Goal: Task Accomplishment & Management: Manage account settings

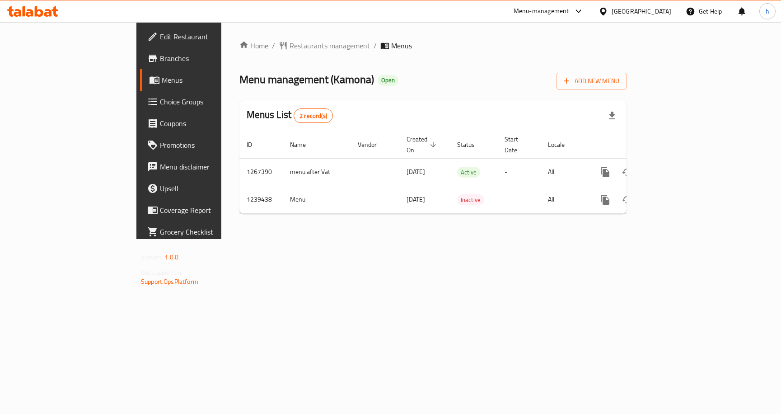
click at [160, 98] on span "Choice Groups" at bounding box center [210, 101] width 100 height 11
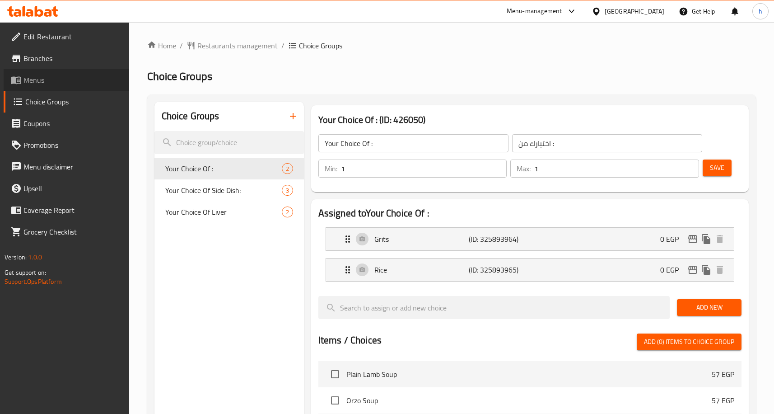
click at [7, 84] on link "Menus" at bounding box center [67, 80] width 126 height 22
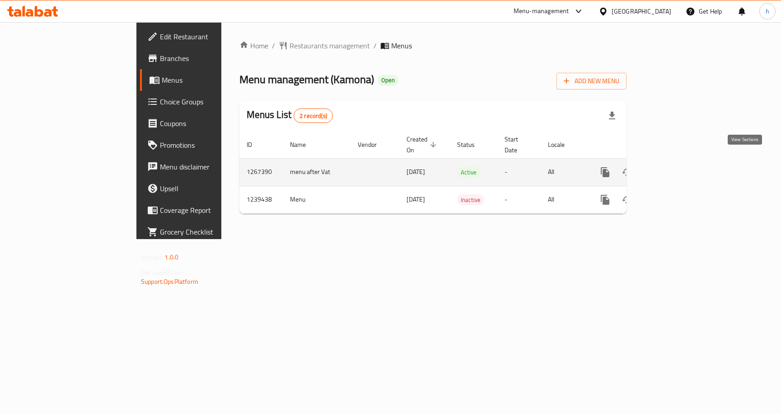
click at [681, 161] on link "enhanced table" at bounding box center [670, 172] width 22 height 22
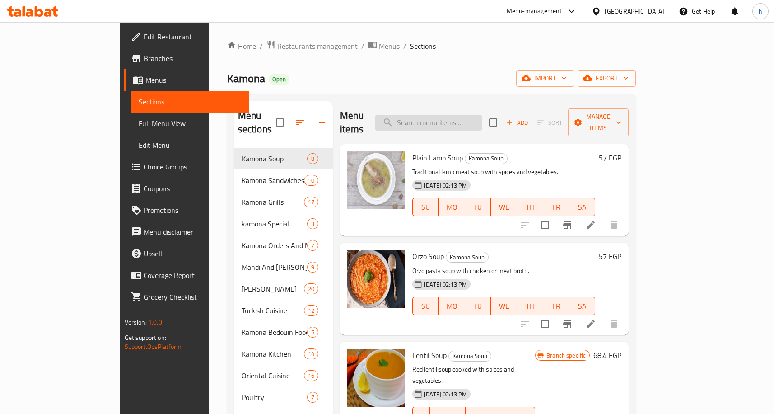
click at [478, 123] on input "search" at bounding box center [428, 123] width 107 height 16
paste input "Shami Kofta"
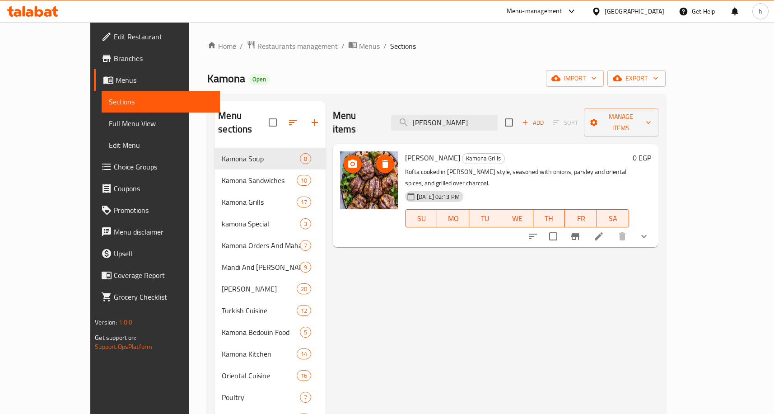
type input "Shami Kofta"
click at [351, 174] on img at bounding box center [369, 180] width 58 height 58
click at [570, 187] on div "02-12-2024 02:13 PM SU MO TU WE TH FR SA" at bounding box center [516, 211] width 231 height 49
click at [604, 231] on icon at bounding box center [598, 236] width 11 height 11
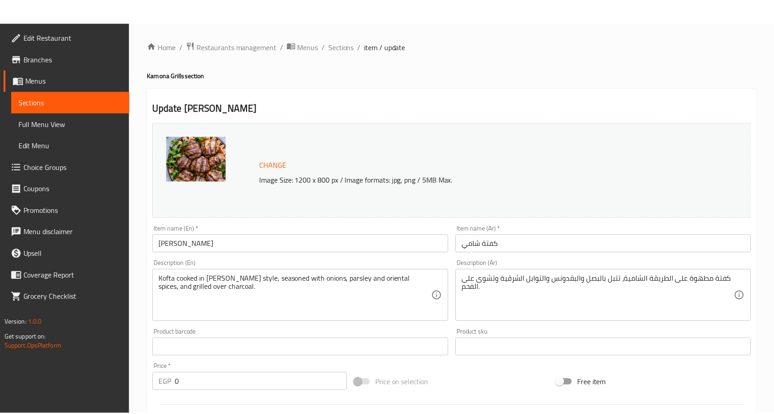
scroll to position [258, 0]
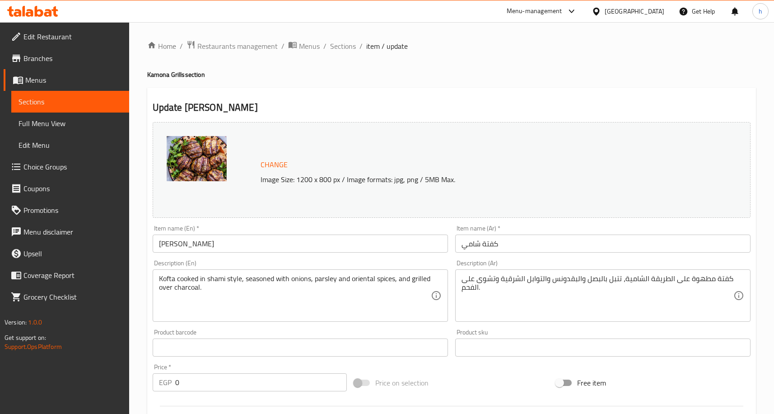
click at [83, 99] on span "Sections" at bounding box center [70, 101] width 103 height 11
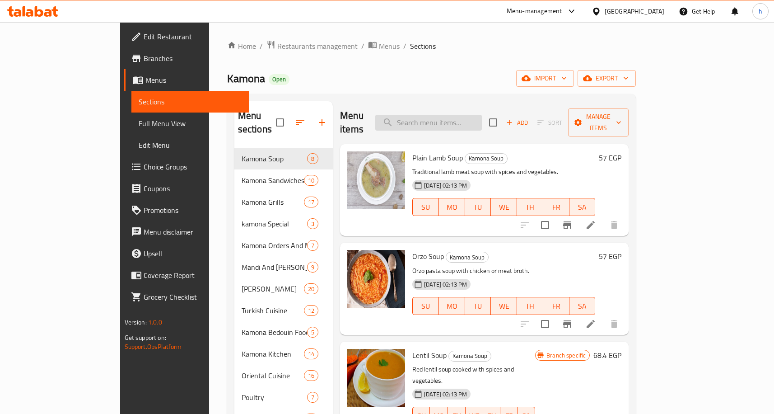
click at [467, 117] on input "search" at bounding box center [428, 123] width 107 height 16
paste input "Grilled Sausage"
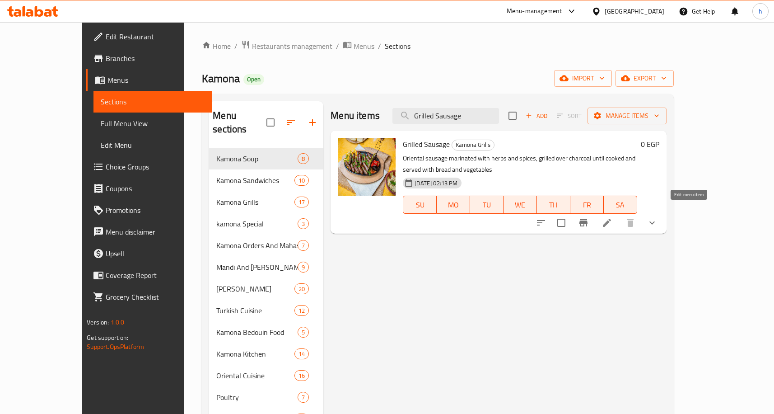
type input "Grilled Sausage"
click at [612, 217] on icon at bounding box center [606, 222] width 11 height 11
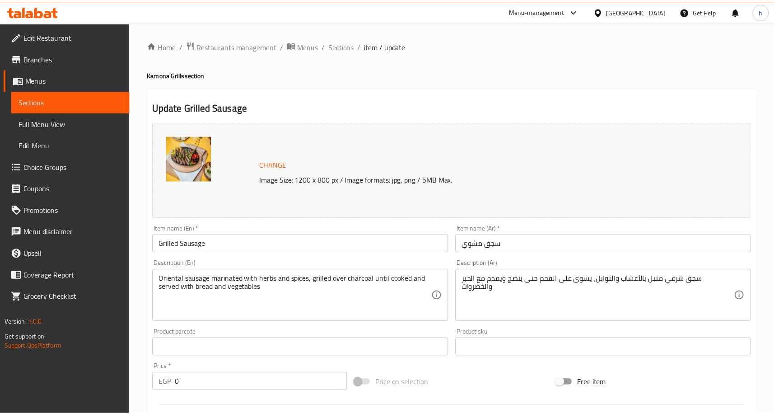
scroll to position [258, 0]
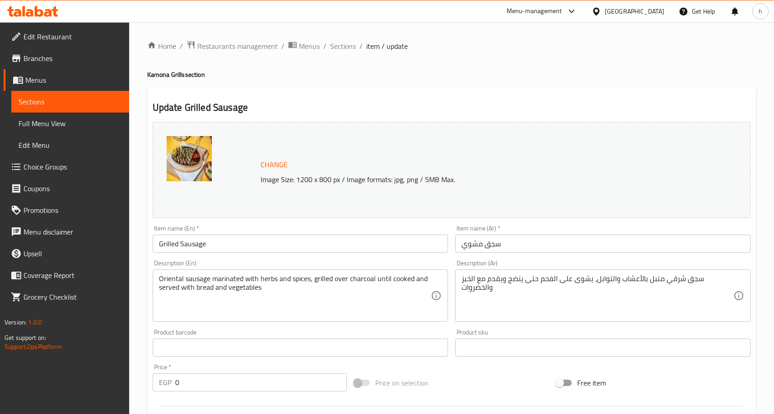
click at [49, 33] on span "Edit Restaurant" at bounding box center [72, 36] width 98 height 11
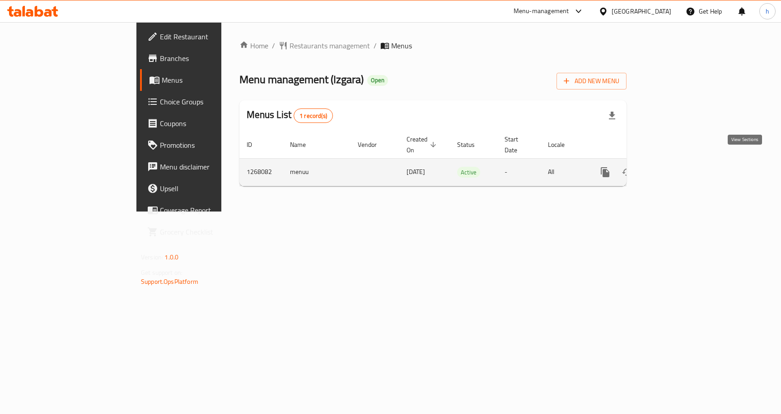
click at [681, 168] on link "enhanced table" at bounding box center [670, 172] width 22 height 22
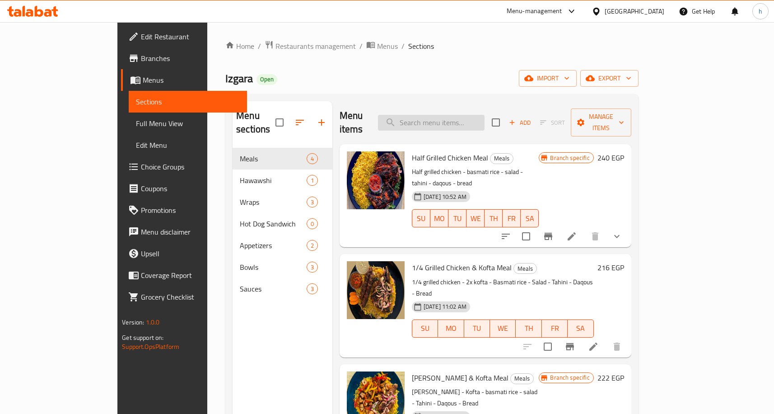
click at [460, 121] on input "search" at bounding box center [431, 123] width 107 height 16
paste input "Half Grilled Chicken Meal"
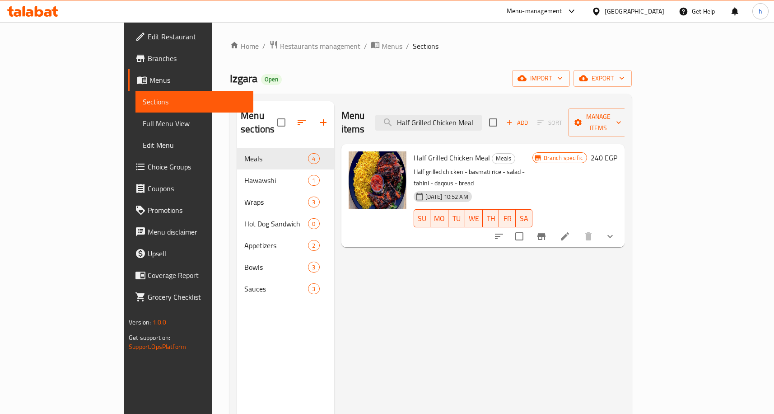
type input "Half Grilled Chicken Meal"
click at [578, 228] on li at bounding box center [564, 236] width 25 height 16
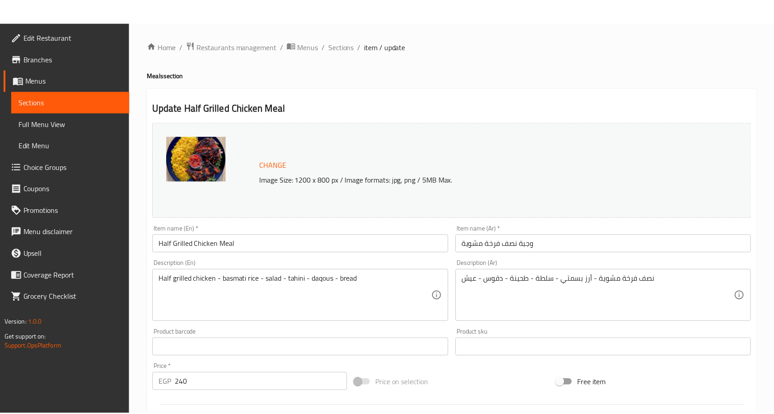
scroll to position [252, 0]
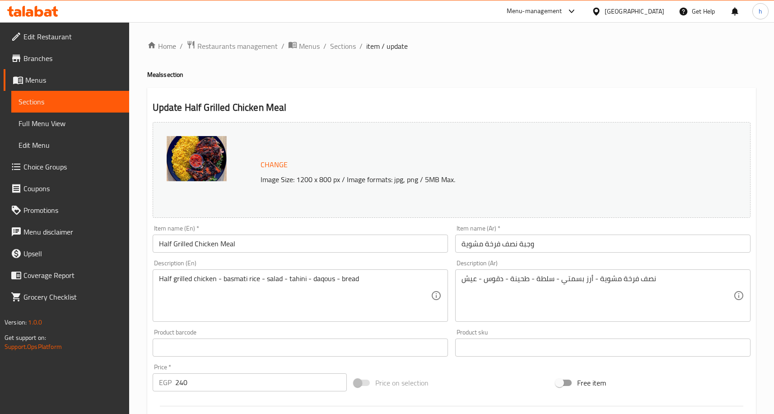
click at [91, 100] on span "Sections" at bounding box center [70, 101] width 103 height 11
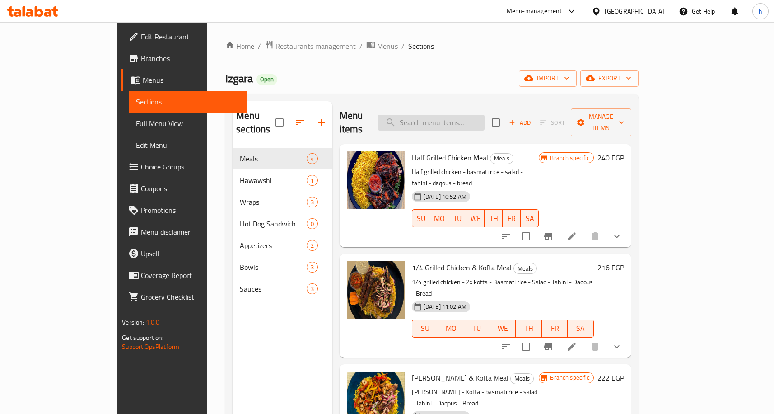
click at [485, 115] on input "search" at bounding box center [431, 123] width 107 height 16
paste input "Kofta Wrap"
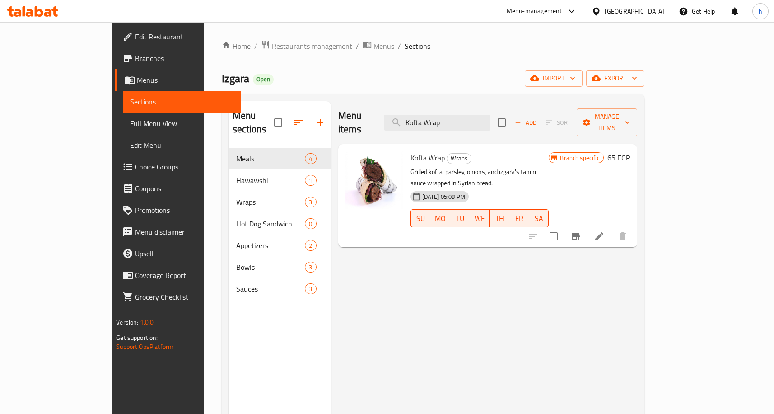
type input "Kofta Wrap"
click at [605, 231] on icon at bounding box center [599, 236] width 11 height 11
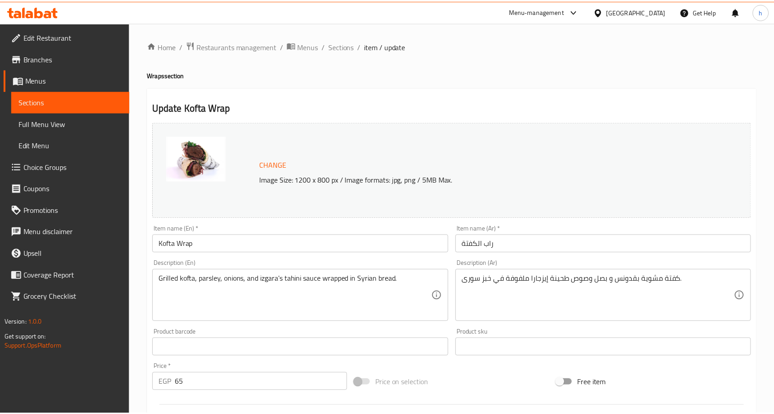
scroll to position [238, 0]
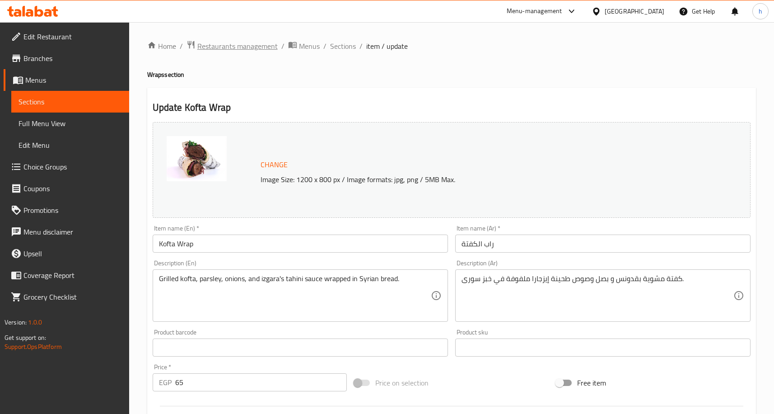
click at [208, 47] on span "Restaurants management" at bounding box center [237, 46] width 80 height 11
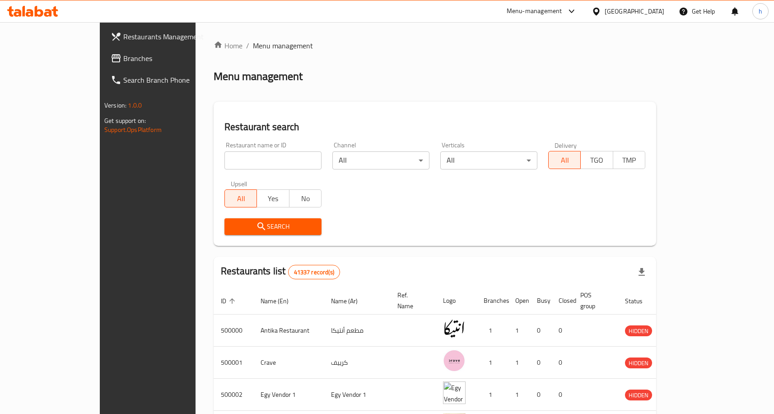
click at [123, 62] on span "Branches" at bounding box center [172, 58] width 98 height 11
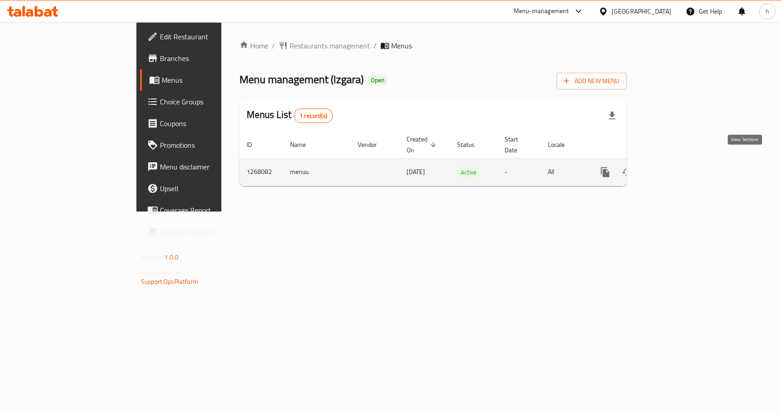
click at [676, 167] on icon "enhanced table" at bounding box center [670, 172] width 11 height 11
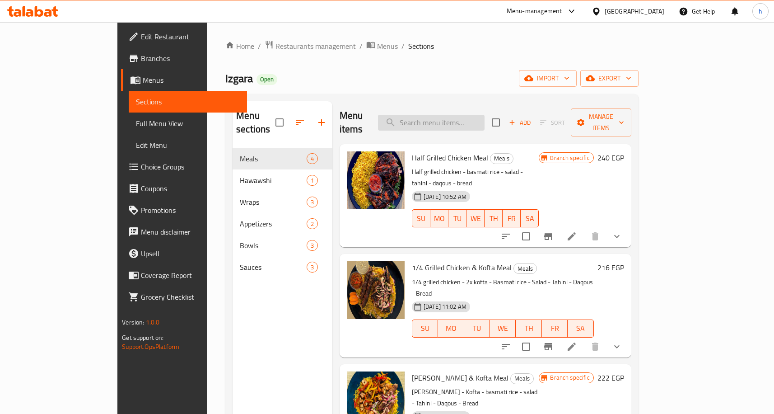
click at [485, 120] on input "search" at bounding box center [431, 123] width 107 height 16
paste input "Kofta Meal"
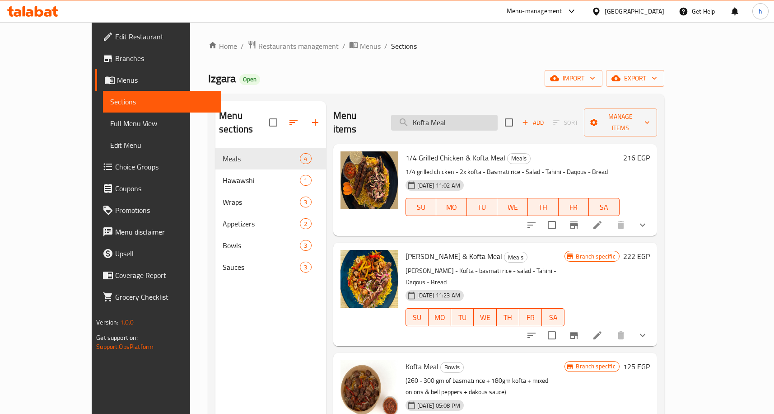
click at [492, 120] on input "Kofta Meal" at bounding box center [444, 123] width 107 height 16
type input "Kofta Meal"
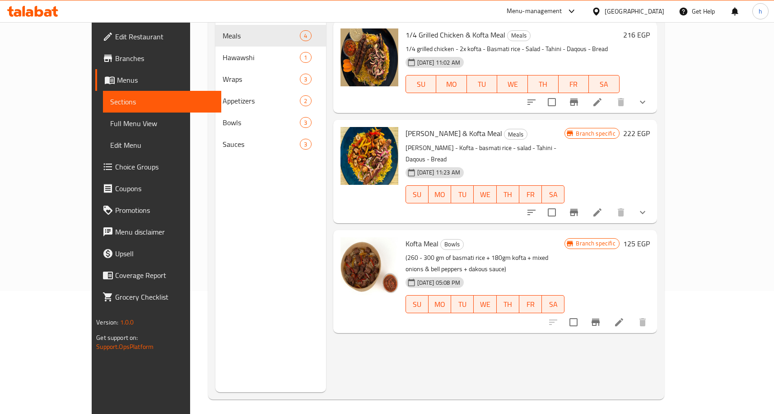
scroll to position [126, 0]
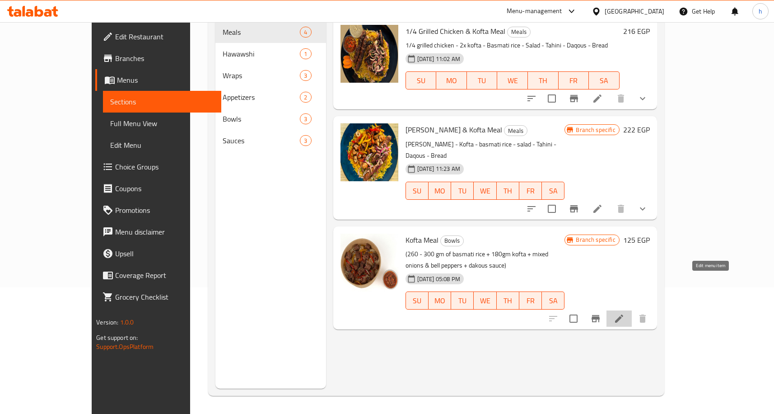
click at [625, 313] on icon at bounding box center [619, 318] width 11 height 11
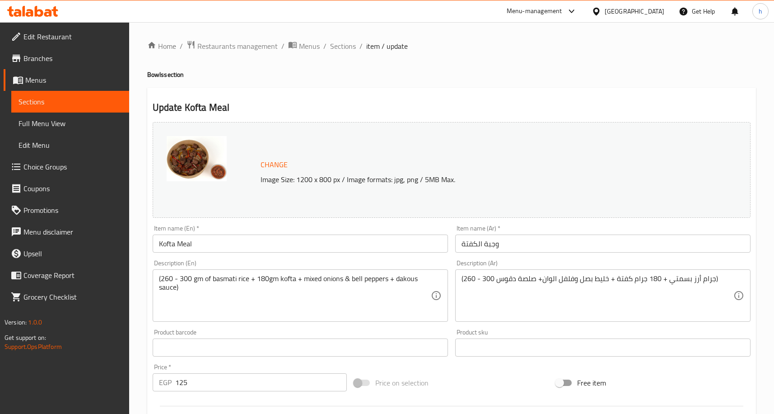
click at [67, 40] on span "Edit Restaurant" at bounding box center [72, 36] width 98 height 11
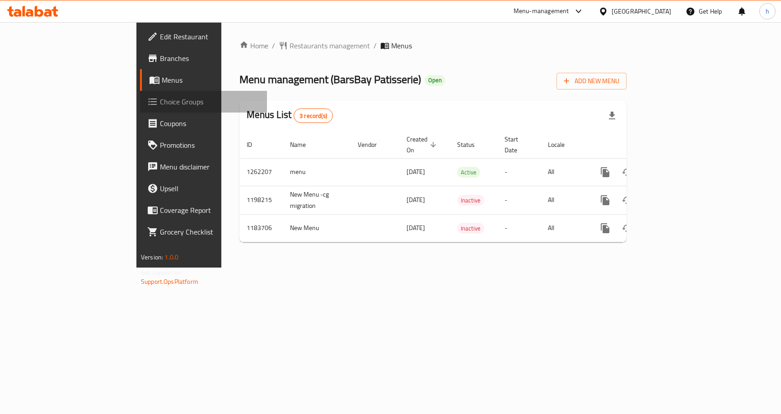
click at [140, 95] on link "Choice Groups" at bounding box center [203, 102] width 127 height 22
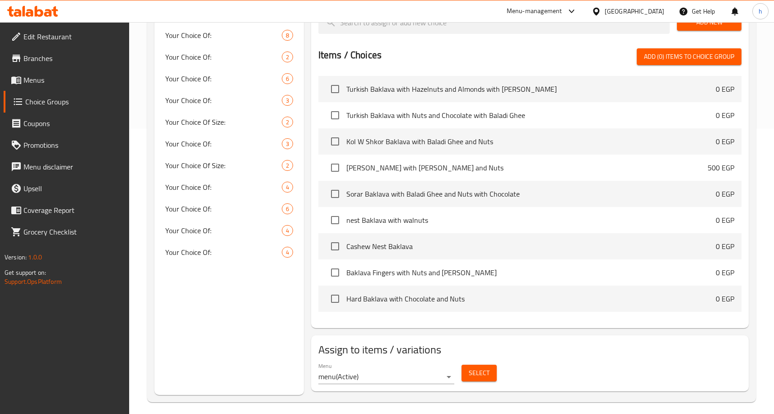
scroll to position [291, 0]
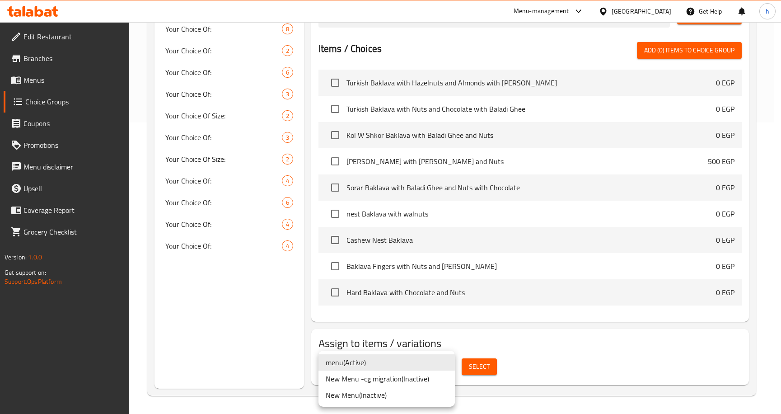
click at [386, 362] on li "menu ( Active )" at bounding box center [386, 362] width 136 height 16
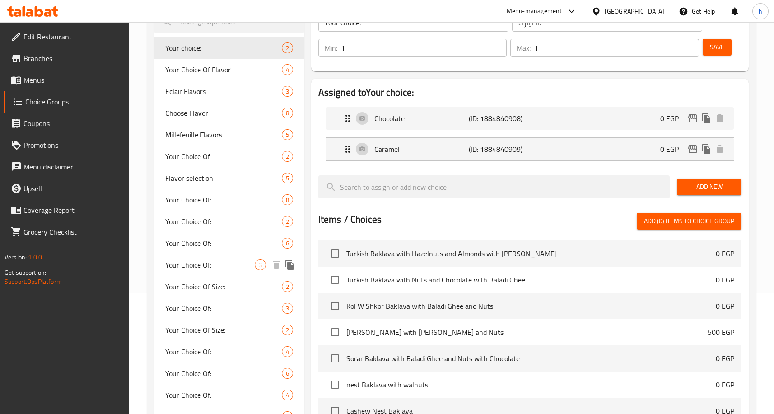
scroll to position [0, 0]
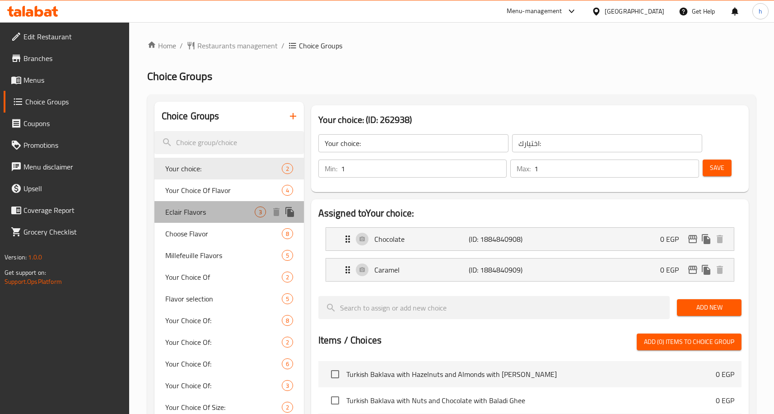
click at [207, 210] on span "Eclair Flavors" at bounding box center [209, 211] width 89 height 11
type input "Eclair Flavors"
type input "نكهات الإكلير"
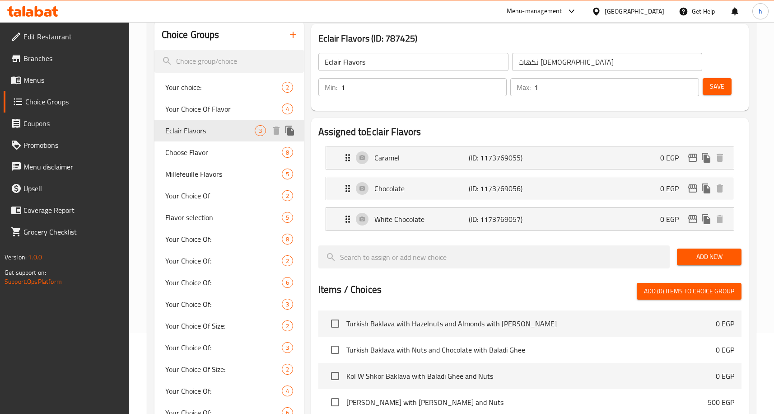
scroll to position [90, 0]
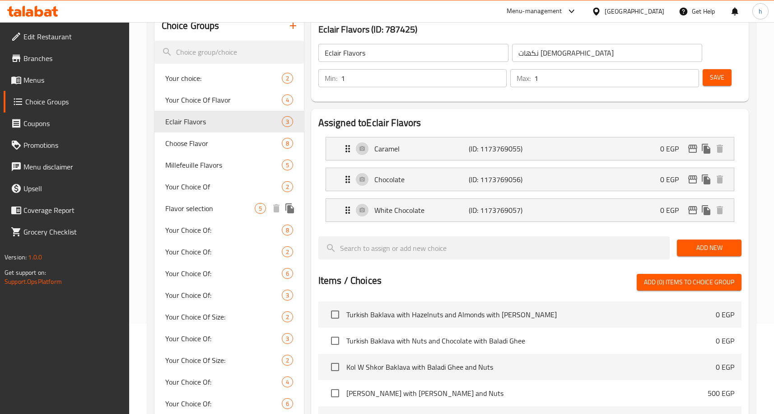
click at [204, 209] on span "Flavor selection" at bounding box center [209, 208] width 89 height 11
type input "Flavor selection"
type input "اختيار النكهة"
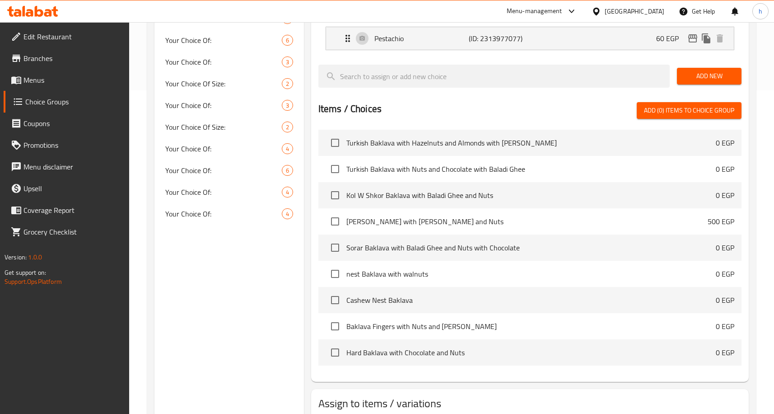
scroll to position [383, 0]
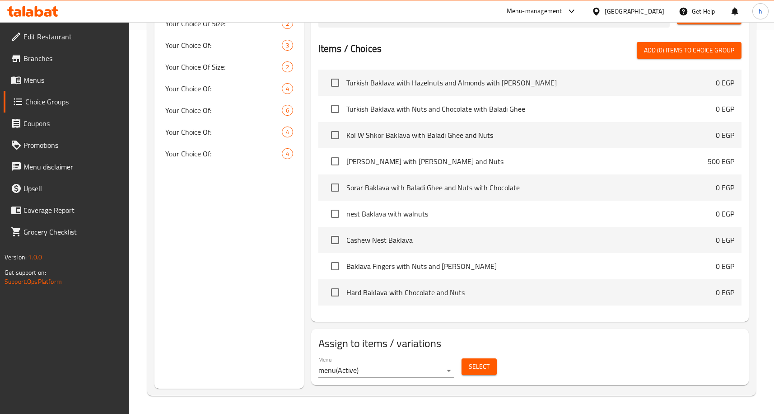
click at [486, 364] on span "Select" at bounding box center [479, 366] width 21 height 11
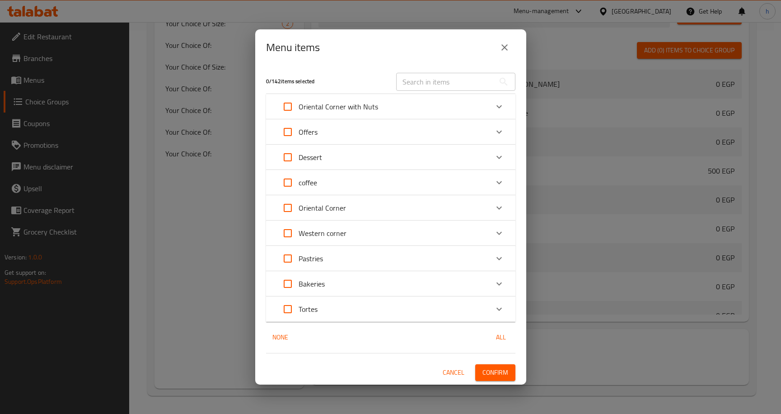
click at [508, 44] on icon "close" at bounding box center [504, 47] width 11 height 11
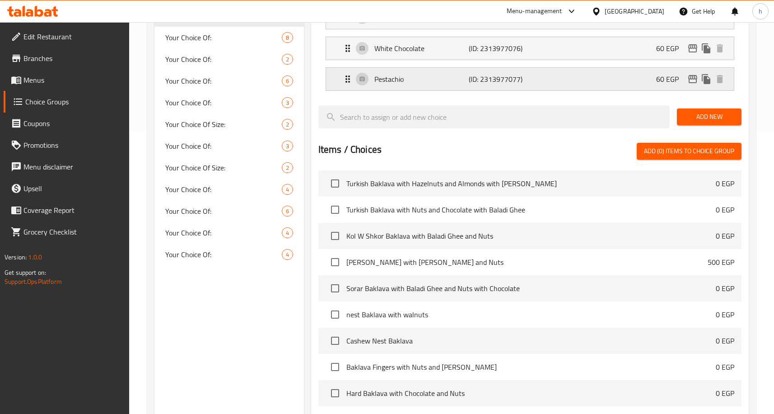
scroll to position [0, 0]
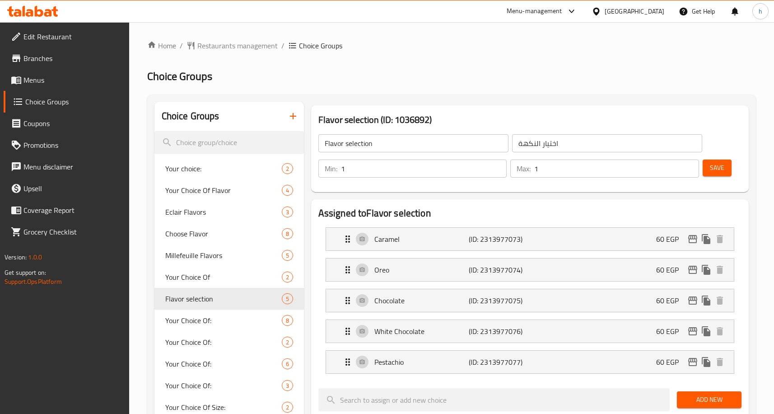
click at [562, 79] on h2 "Choice Groups" at bounding box center [451, 76] width 609 height 14
click at [37, 33] on span "Edit Restaurant" at bounding box center [72, 36] width 98 height 11
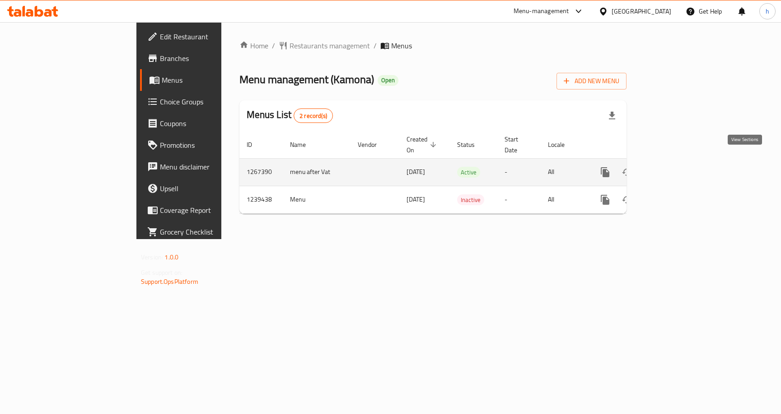
click at [676, 167] on icon "enhanced table" at bounding box center [670, 172] width 11 height 11
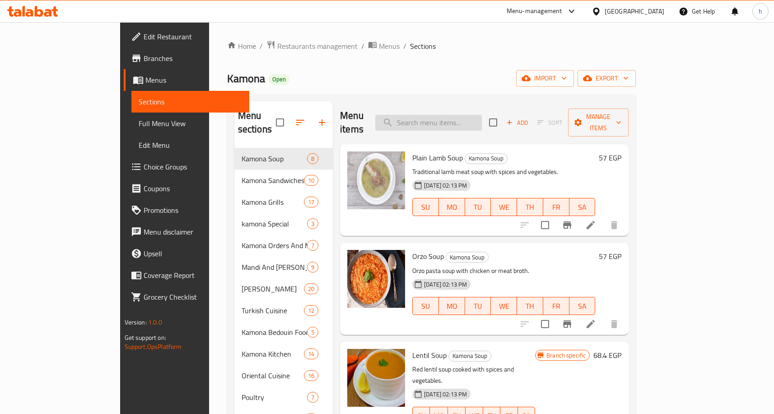
click at [476, 122] on input "search" at bounding box center [428, 123] width 107 height 16
click at [481, 117] on input "search" at bounding box center [428, 123] width 107 height 16
paste input "Tarb"
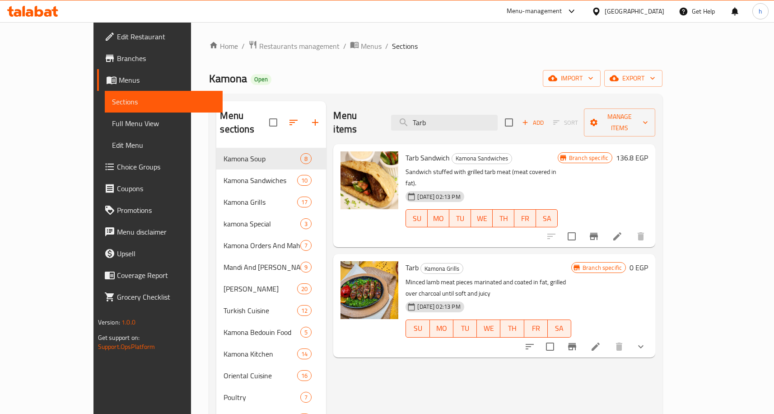
type input "Tarb"
click at [608, 338] on li at bounding box center [595, 346] width 25 height 16
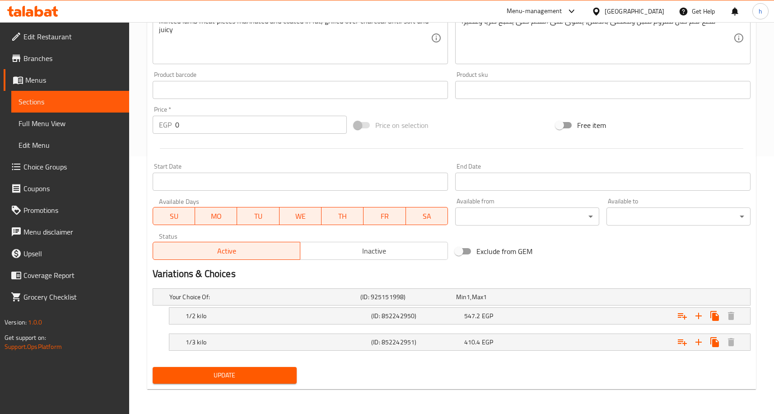
scroll to position [258, 0]
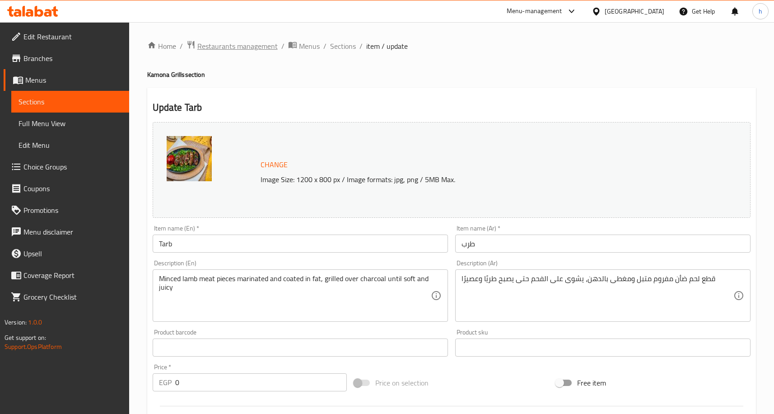
click at [225, 47] on span "Restaurants management" at bounding box center [237, 46] width 80 height 11
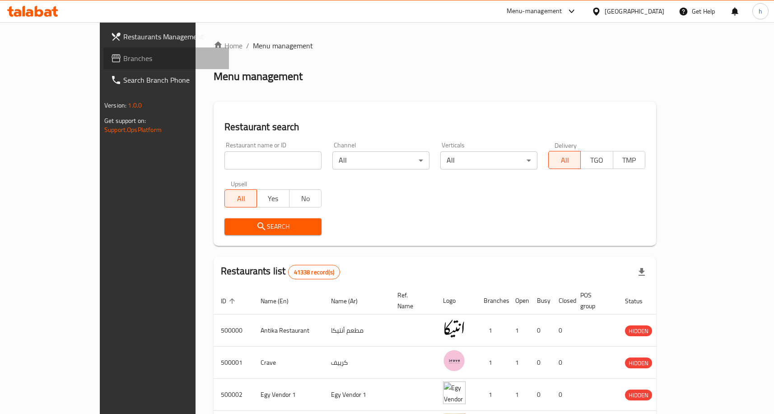
click at [123, 63] on span "Branches" at bounding box center [172, 58] width 98 height 11
